Goal: Find specific page/section: Find specific page/section

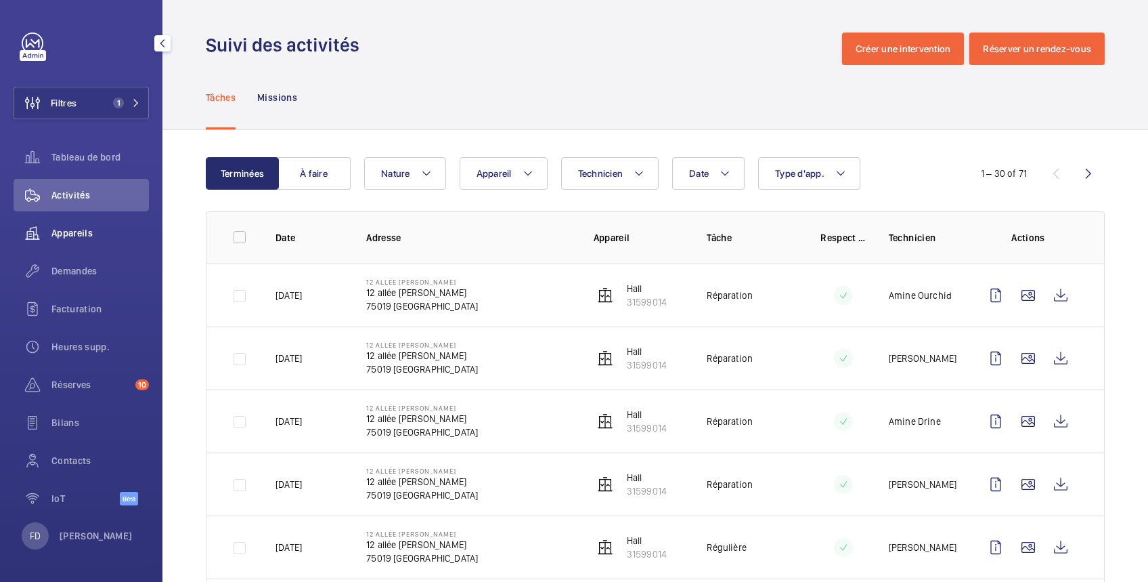
click at [79, 227] on span "Appareils" at bounding box center [100, 233] width 98 height 14
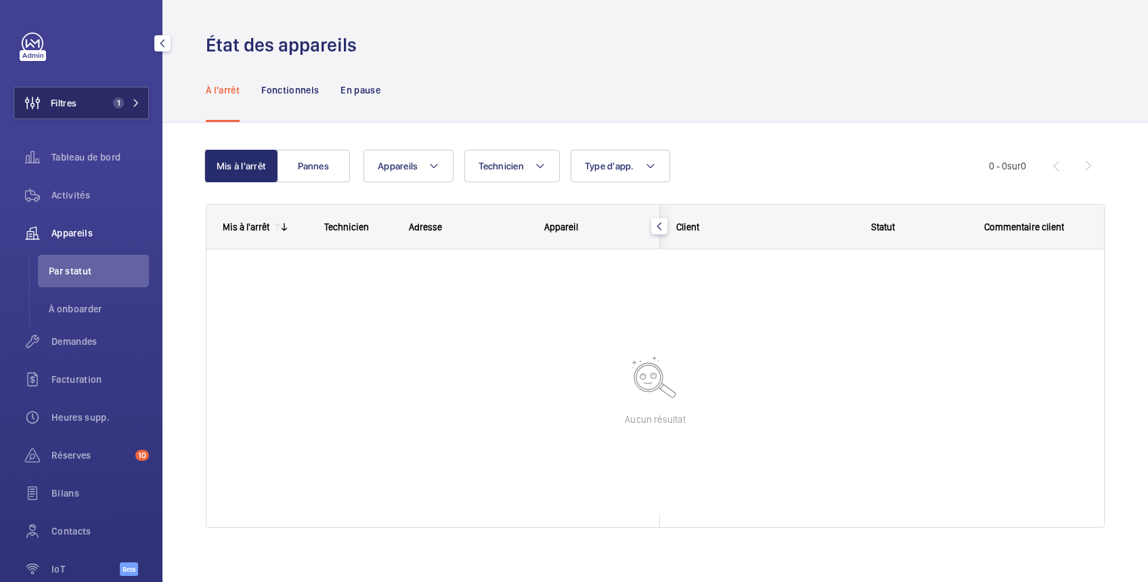
click at [68, 103] on span "Filtres" at bounding box center [64, 103] width 26 height 14
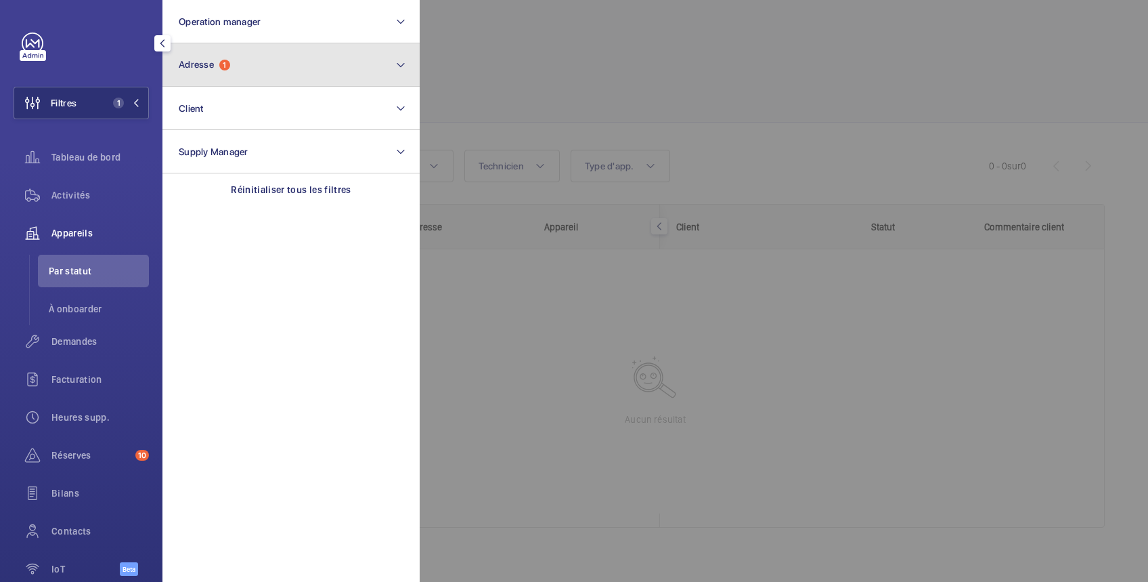
click at [195, 62] on span "Adresse" at bounding box center [196, 64] width 35 height 11
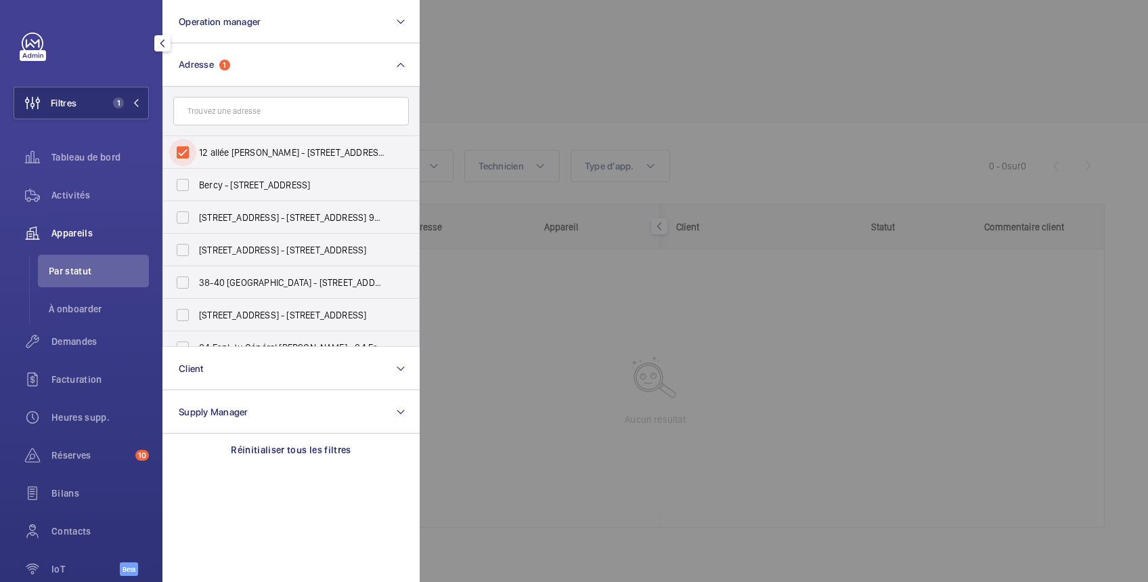
drag, startPoint x: 186, startPoint y: 157, endPoint x: 209, endPoint y: 134, distance: 33.0
click at [188, 154] on input "12 allée [PERSON_NAME] - [STREET_ADDRESS][PERSON_NAME]" at bounding box center [182, 152] width 27 height 27
checkbox input "false"
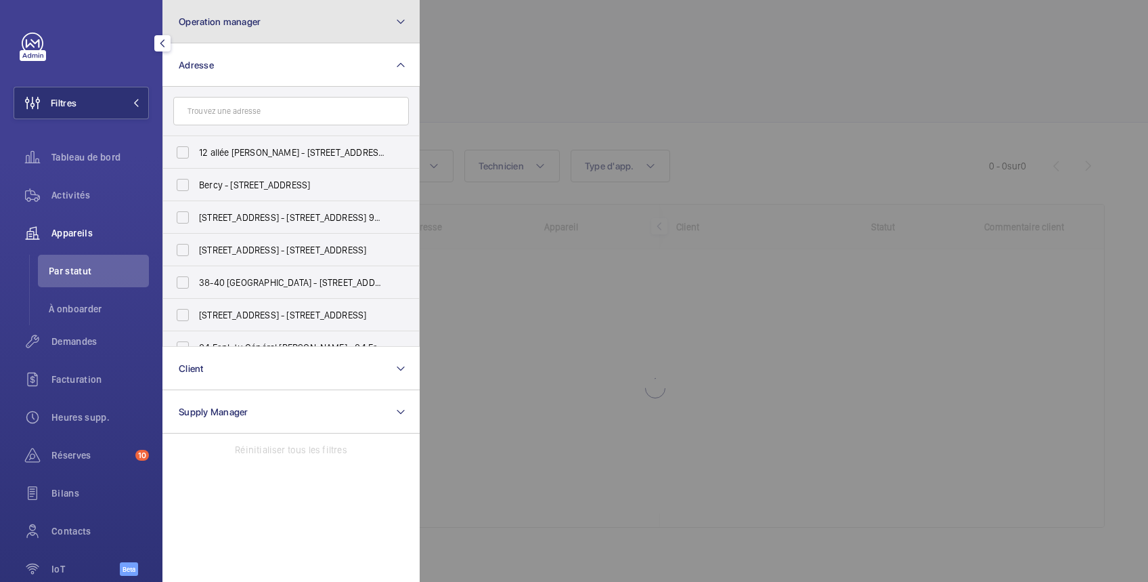
click at [257, 18] on span "Operation manager" at bounding box center [220, 21] width 82 height 11
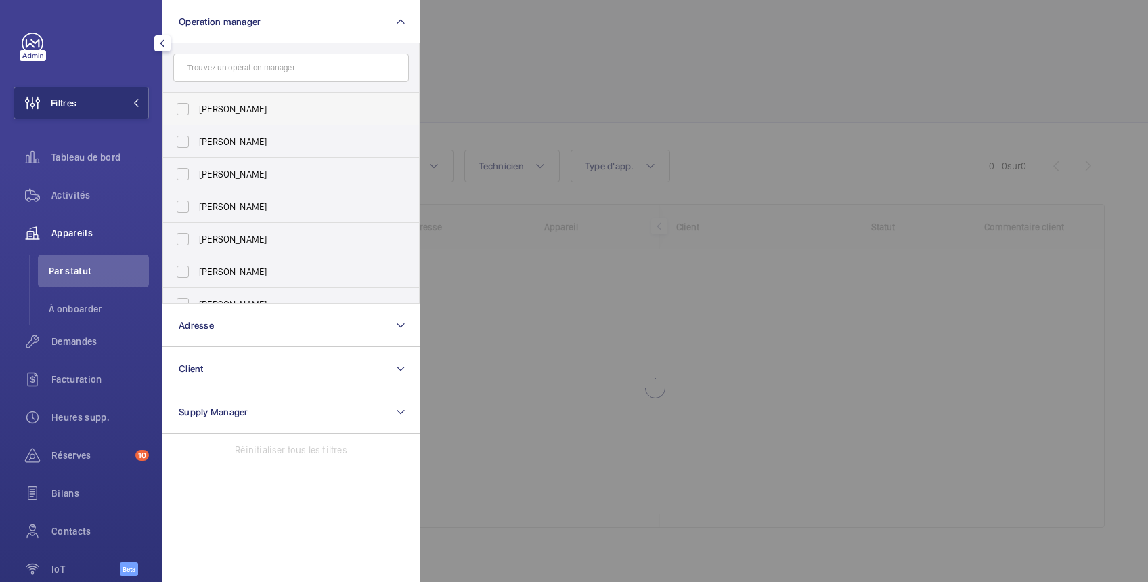
click at [213, 111] on span "[PERSON_NAME]" at bounding box center [292, 109] width 186 height 14
click at [196, 111] on input "[PERSON_NAME]" at bounding box center [182, 108] width 27 height 27
checkbox input "true"
click at [493, 54] on div at bounding box center [994, 291] width 1148 height 582
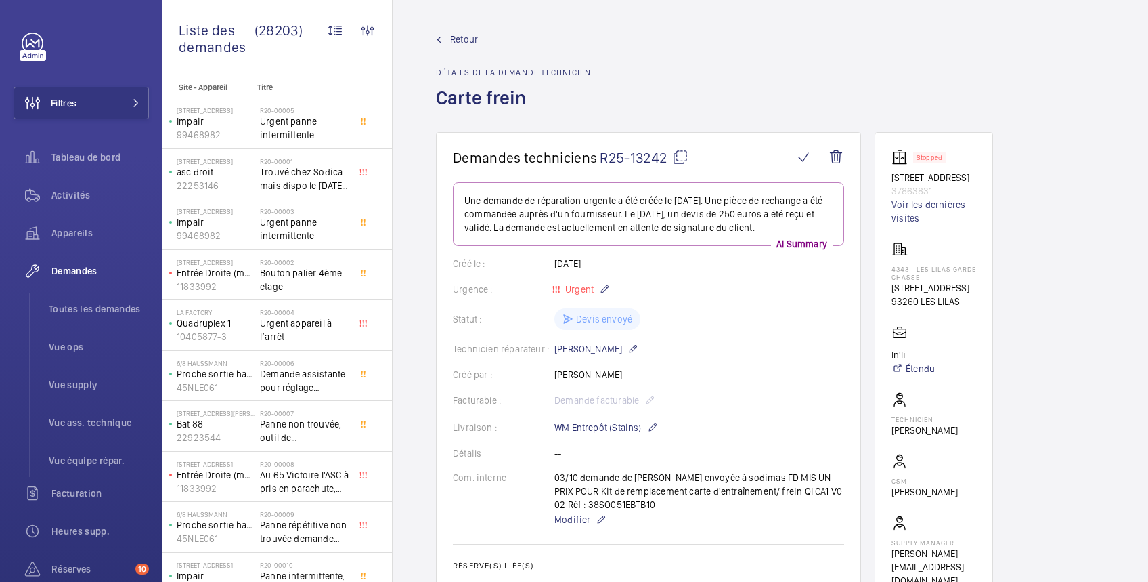
click at [682, 152] on mat-icon at bounding box center [680, 157] width 16 height 16
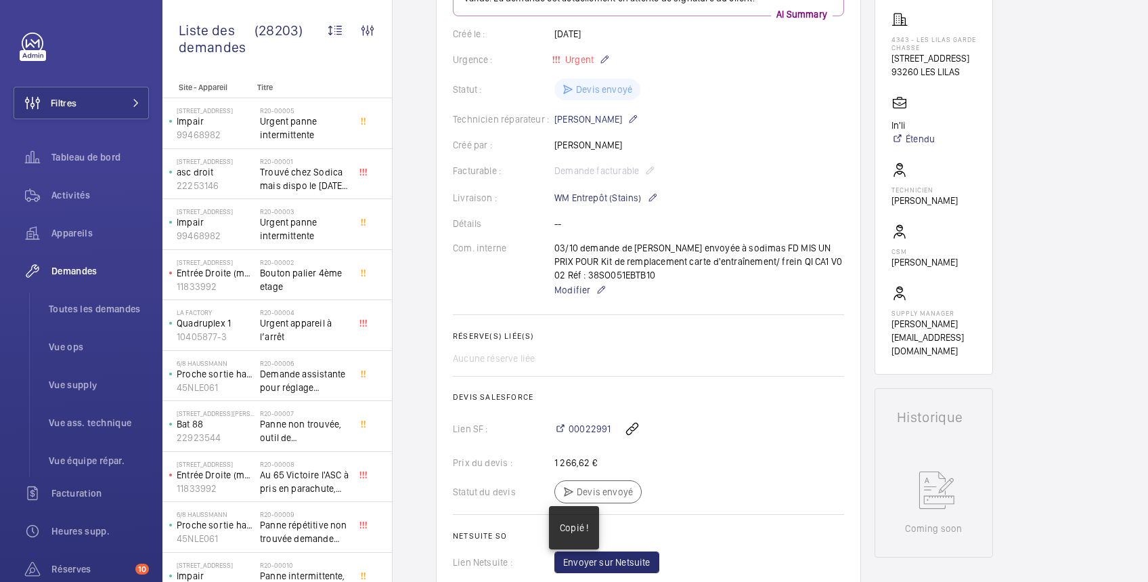
scroll to position [240, 0]
